Goal: Information Seeking & Learning: Check status

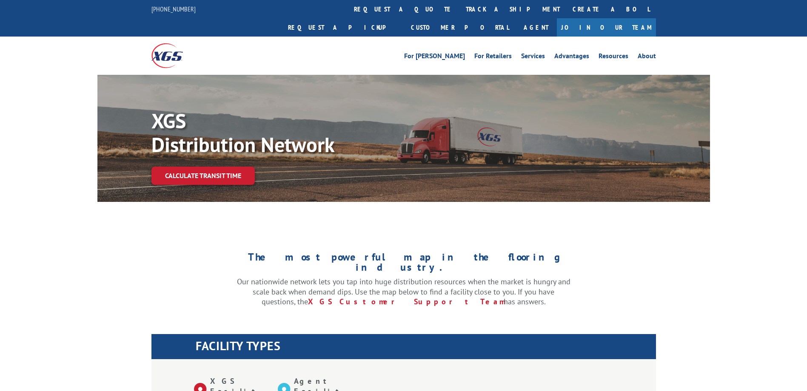
select select "5"
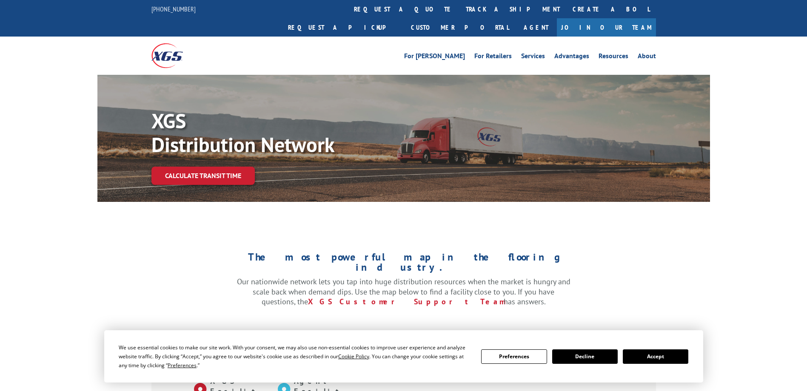
click at [373, 37] on div "For [PERSON_NAME] For Retailers Services Advantages Resources About For [PERSON…" at bounding box center [403, 56] width 504 height 38
click at [459, 11] on link "track a shipment" at bounding box center [512, 9] width 107 height 18
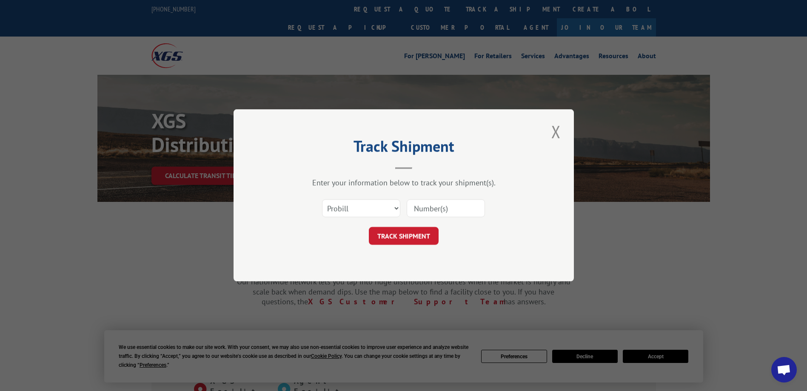
click at [435, 219] on div "Select category... Probill BOL PO" at bounding box center [403, 209] width 255 height 28
click at [434, 207] on input at bounding box center [445, 209] width 78 height 18
paste input "Shipment 0002813111 / 1"
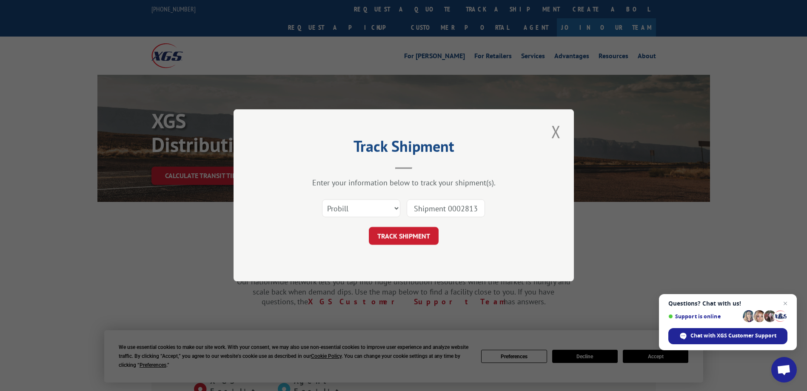
drag, startPoint x: 449, startPoint y: 207, endPoint x: 353, endPoint y: 199, distance: 95.7
click at [353, 199] on div "Select category... Probill BOL PO Shipment 0002813111" at bounding box center [403, 209] width 255 height 28
type input "2813111"
drag, startPoint x: 356, startPoint y: 208, endPoint x: 352, endPoint y: 216, distance: 9.2
click at [356, 208] on select "Select category... Probill BOL PO" at bounding box center [361, 209] width 78 height 18
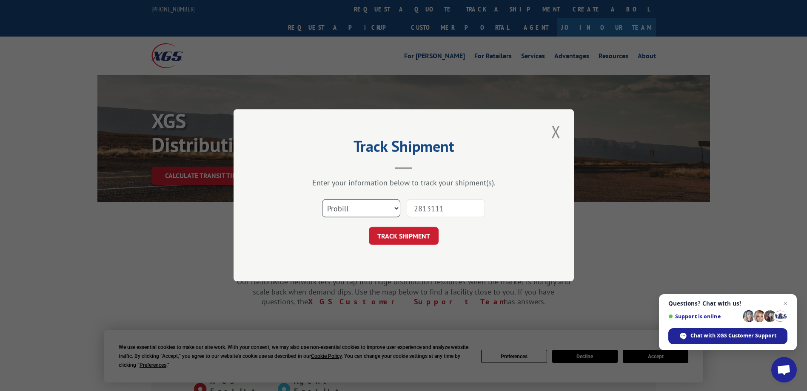
select select "bol"
click at [322, 200] on select "Select category... Probill BOL PO" at bounding box center [361, 209] width 78 height 18
click at [433, 205] on input "2813111" at bounding box center [445, 209] width 78 height 18
click at [424, 234] on button "TRACK SHIPMENT" at bounding box center [404, 236] width 70 height 18
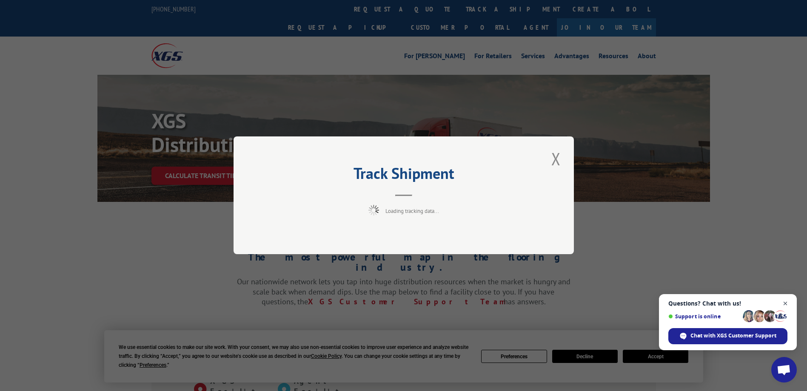
click at [784, 302] on span "Open chat" at bounding box center [785, 303] width 11 height 11
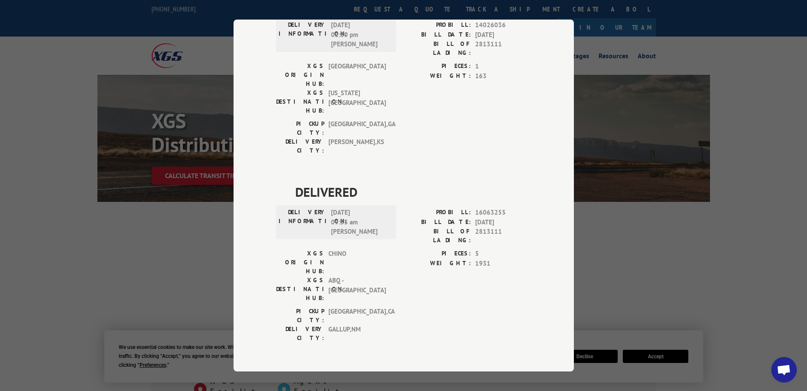
scroll to position [255, 0]
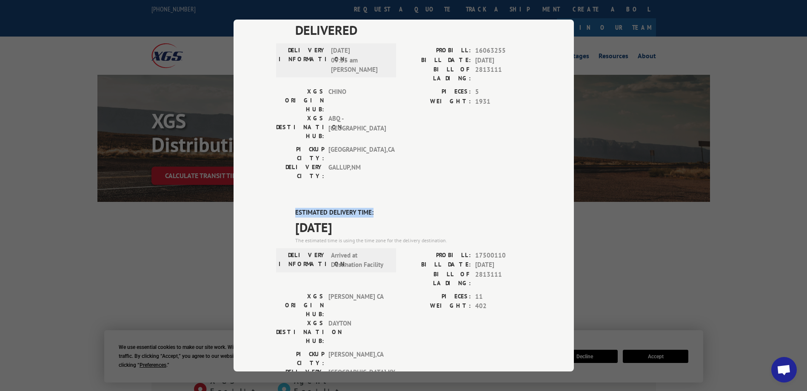
drag, startPoint x: 293, startPoint y: 113, endPoint x: 381, endPoint y: 114, distance: 88.0
click at [381, 208] on label "ESTIMATED DELIVERY TIME:" at bounding box center [413, 213] width 236 height 10
drag, startPoint x: 381, startPoint y: 114, endPoint x: 375, endPoint y: 126, distance: 12.7
click at [375, 218] on span "[DATE]" at bounding box center [413, 227] width 236 height 19
drag, startPoint x: 293, startPoint y: 117, endPoint x: 391, endPoint y: 114, distance: 97.9
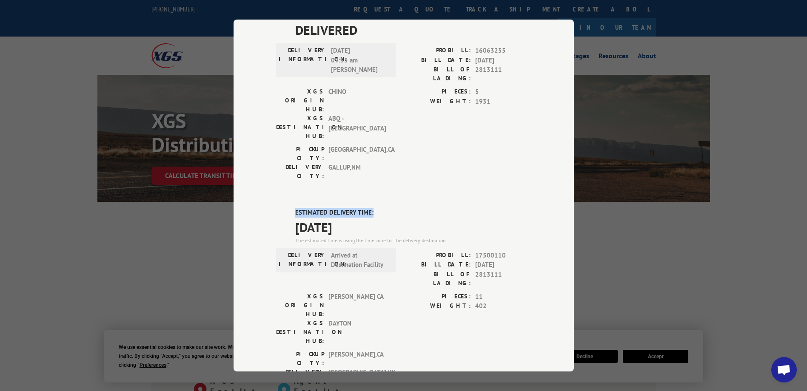
click at [391, 208] on label "ESTIMATED DELIVERY TIME:" at bounding box center [413, 213] width 236 height 10
drag, startPoint x: 391, startPoint y: 114, endPoint x: 328, endPoint y: 134, distance: 65.6
click at [353, 218] on span "[DATE]" at bounding box center [413, 227] width 236 height 19
drag, startPoint x: 284, startPoint y: 117, endPoint x: 378, endPoint y: 111, distance: 94.2
click at [378, 111] on div "DELIVERED DELIVERY INFORMATION: [DATE] 02:30 pm [PERSON_NAME]: 14026036 BILL DA…" at bounding box center [403, 185] width 255 height 704
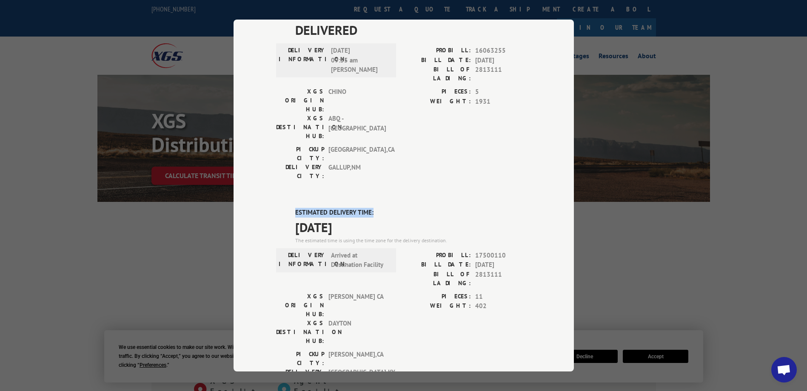
drag, startPoint x: 378, startPoint y: 111, endPoint x: 373, endPoint y: 114, distance: 5.7
click at [373, 208] on label "ESTIMATED DELIVERY TIME:" at bounding box center [413, 213] width 236 height 10
drag, startPoint x: 287, startPoint y: 134, endPoint x: 353, endPoint y: 130, distance: 66.5
click at [353, 208] on div "ESTIMATED DELIVERY TIME: [DATE] The estimated time is using the time zone for t…" at bounding box center [403, 361] width 255 height 306
drag, startPoint x: 353, startPoint y: 130, endPoint x: 362, endPoint y: 133, distance: 9.4
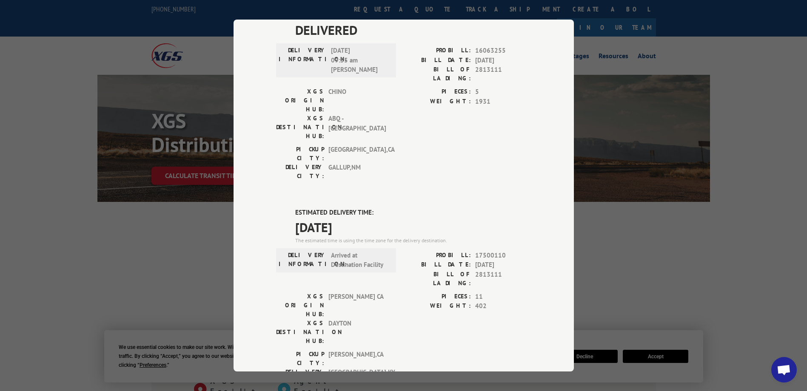
click at [362, 218] on span "[DATE]" at bounding box center [413, 227] width 236 height 19
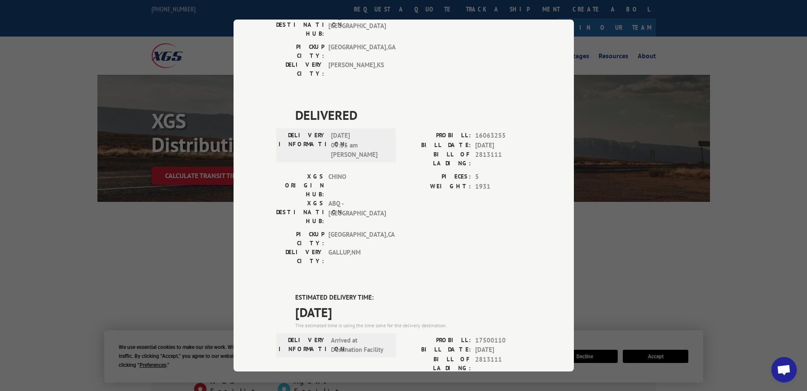
scroll to position [0, 0]
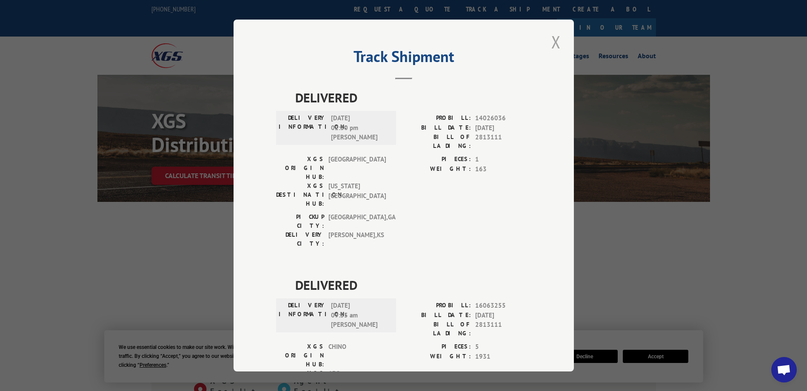
click at [552, 35] on button "Close modal" at bounding box center [555, 41] width 14 height 23
